Goal: Find specific page/section: Find specific page/section

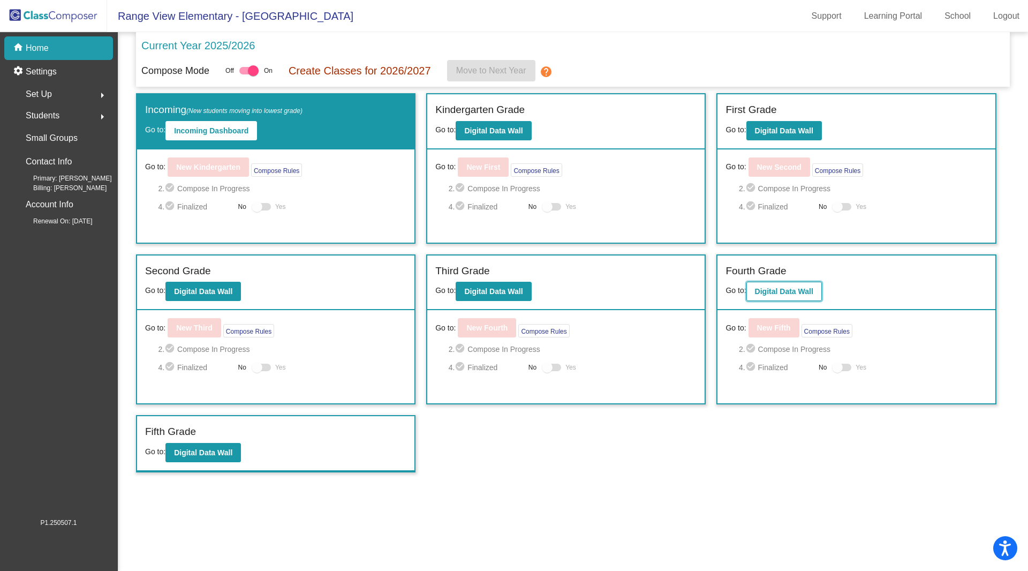
click at [788, 292] on b "Digital Data Wall" at bounding box center [784, 291] width 58 height 9
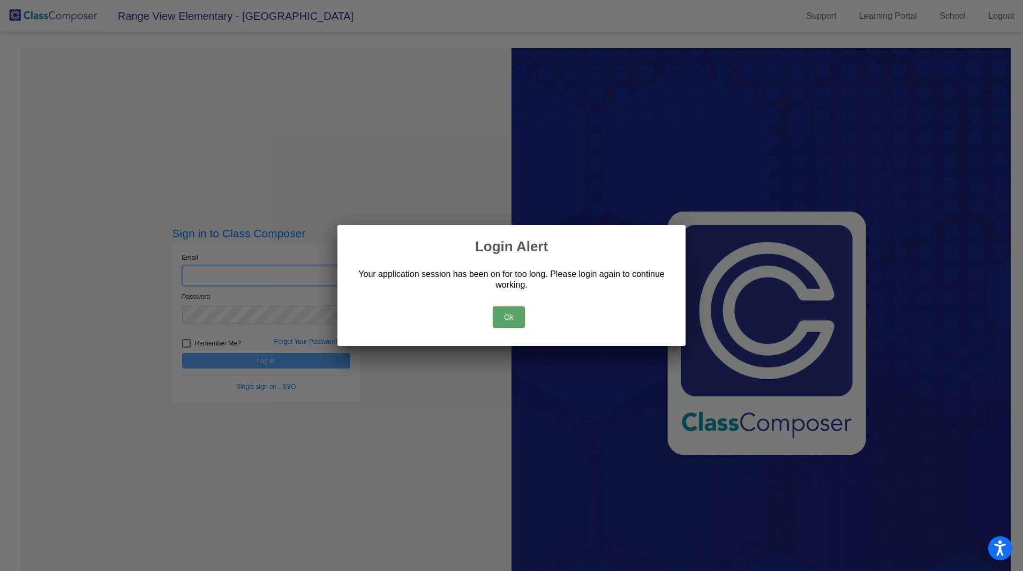
type input "[PERSON_NAME][EMAIL_ADDRESS][PERSON_NAME][DOMAIN_NAME]"
click at [509, 319] on button "Ok" at bounding box center [509, 316] width 32 height 21
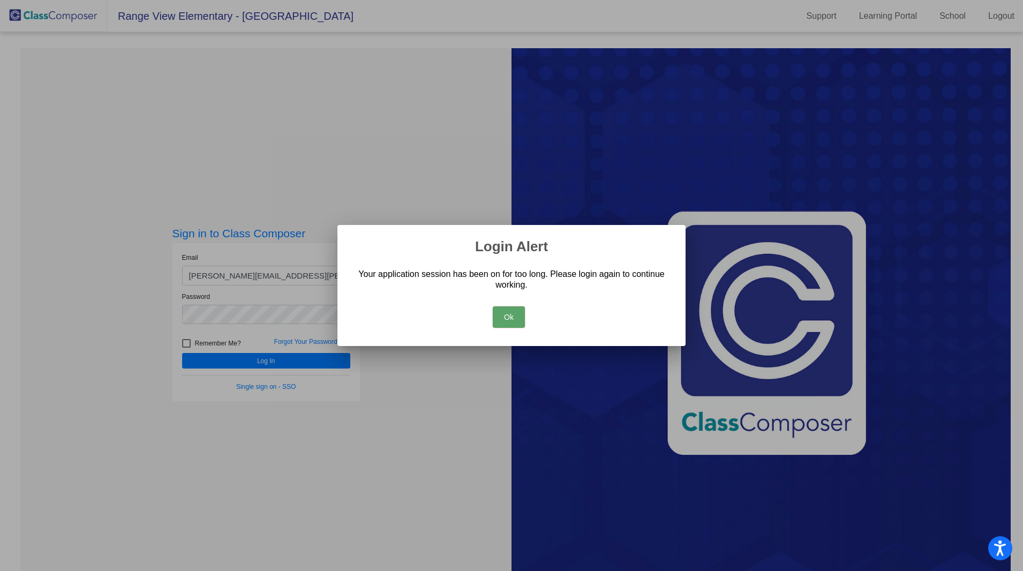
click at [451, 101] on div at bounding box center [511, 285] width 1023 height 571
